Goal: Task Accomplishment & Management: Use online tool/utility

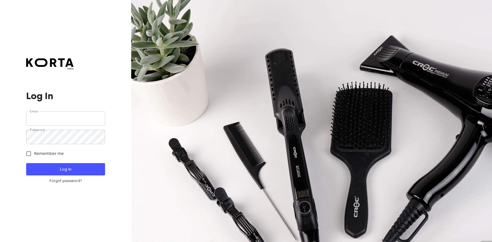
type input "[EMAIL_ADDRESS][DOMAIN_NAME]"
click at [89, 169] on span "Log In" at bounding box center [65, 169] width 62 height 7
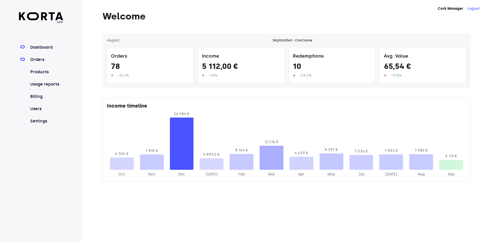
click at [46, 58] on link "Orders" at bounding box center [46, 60] width 34 height 6
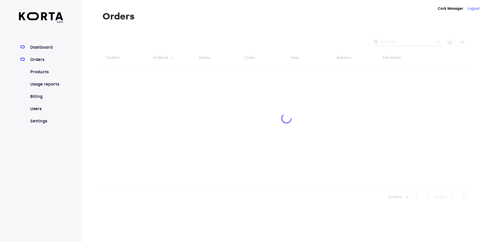
click at [61, 46] on link "Dashboard" at bounding box center [46, 47] width 34 height 6
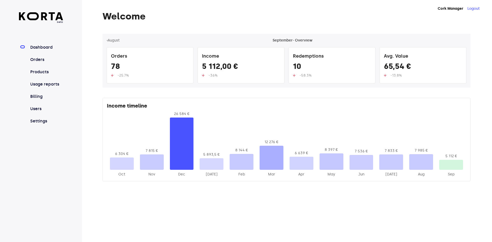
click at [58, 49] on link "Dashboard" at bounding box center [46, 47] width 34 height 6
click at [46, 60] on link "Orders" at bounding box center [46, 60] width 34 height 6
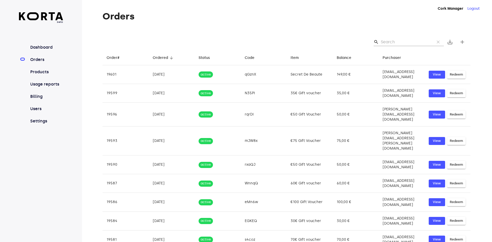
click at [404, 43] on input "Search" at bounding box center [406, 42] width 50 height 8
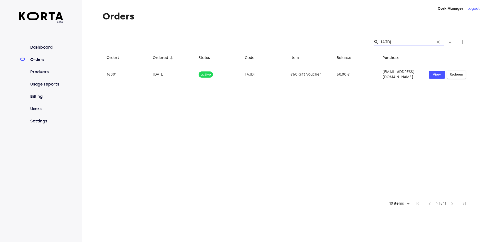
drag, startPoint x: 403, startPoint y: 41, endPoint x: 369, endPoint y: 36, distance: 34.2
click at [369, 36] on div "search f4JDj clear save_alt add" at bounding box center [286, 42] width 368 height 16
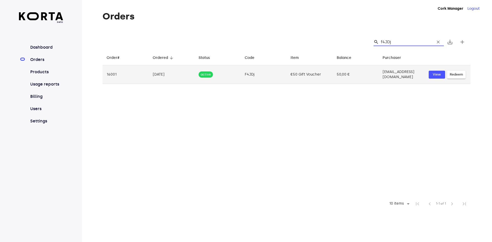
type input "f4JDj"
click at [452, 76] on span "Redeem" at bounding box center [456, 75] width 13 height 6
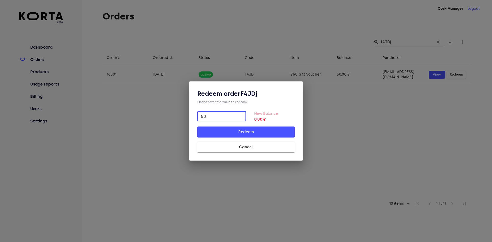
type input "50"
click at [197, 127] on button "Redeem" at bounding box center [245, 132] width 97 height 11
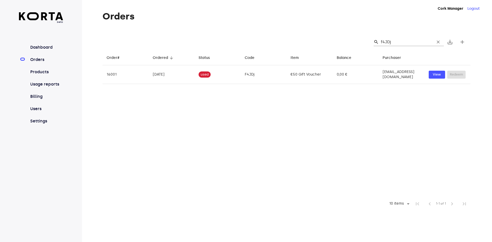
click at [146, 0] on div "Cork Manager Logout Orders search f4JDj clear save_alt add Order# arrow_downwar…" at bounding box center [287, 121] width 410 height 242
